Goal: Find specific page/section: Find specific page/section

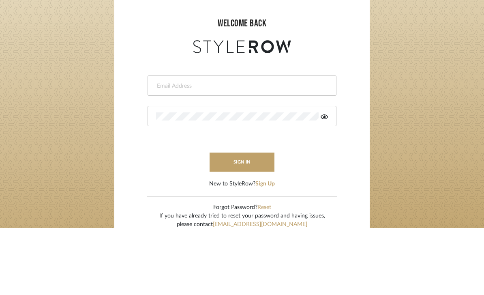
scroll to position [67, 0]
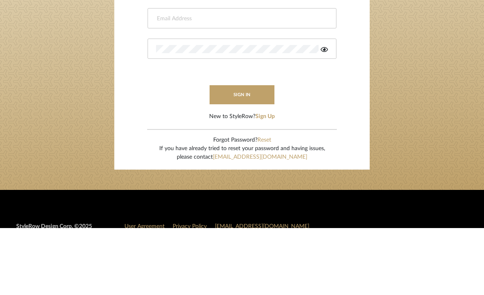
type input "Molly@onyxandoakinteriors.com"
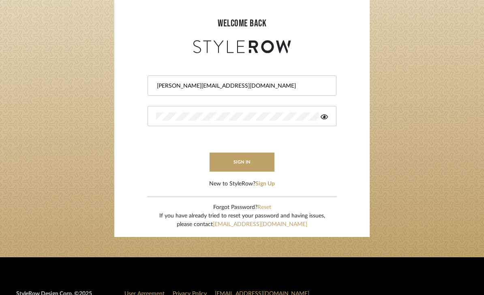
click at [256, 168] on button "sign in" at bounding box center [242, 162] width 65 height 19
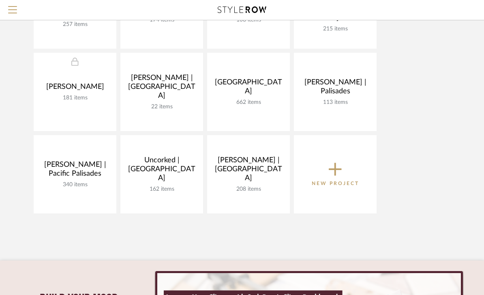
scroll to position [303, 0]
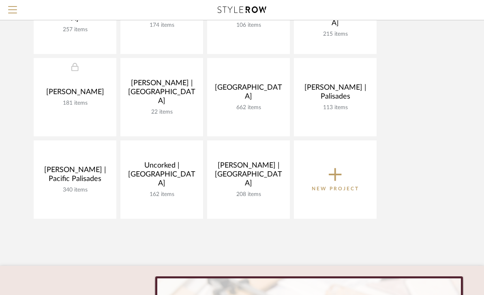
click at [0, 0] on link at bounding box center [0, 0] width 0 height 0
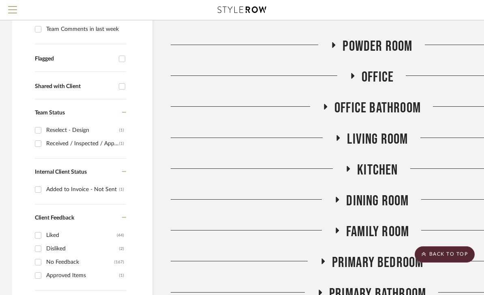
scroll to position [229, 0]
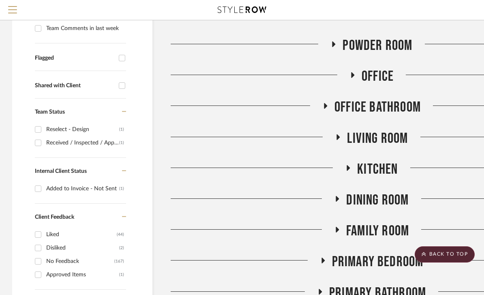
click at [325, 112] on fa-icon at bounding box center [325, 109] width 6 height 12
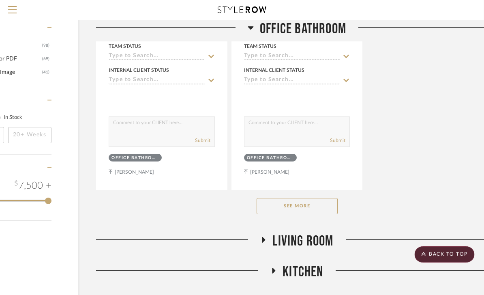
scroll to position [1246, 75]
click at [315, 212] on button "See More" at bounding box center [297, 206] width 81 height 16
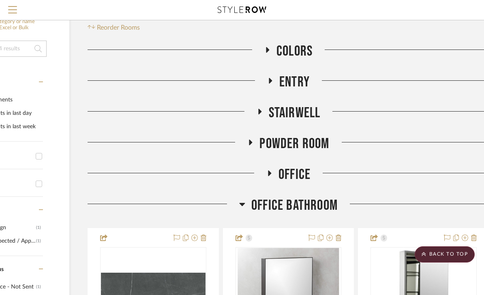
scroll to position [129, 83]
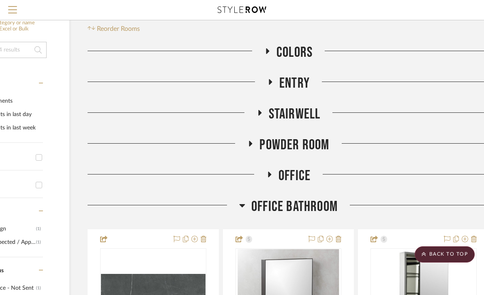
click at [246, 210] on h3 "Office Bathroom" at bounding box center [288, 206] width 99 height 17
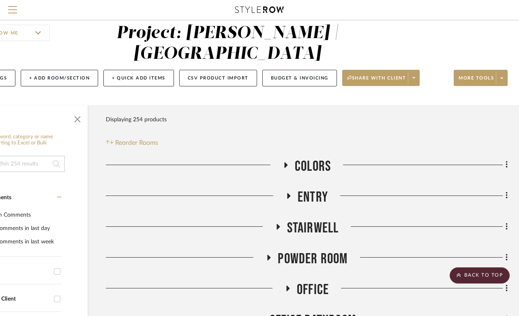
scroll to position [0, 65]
